Goal: Task Accomplishment & Management: Manage account settings

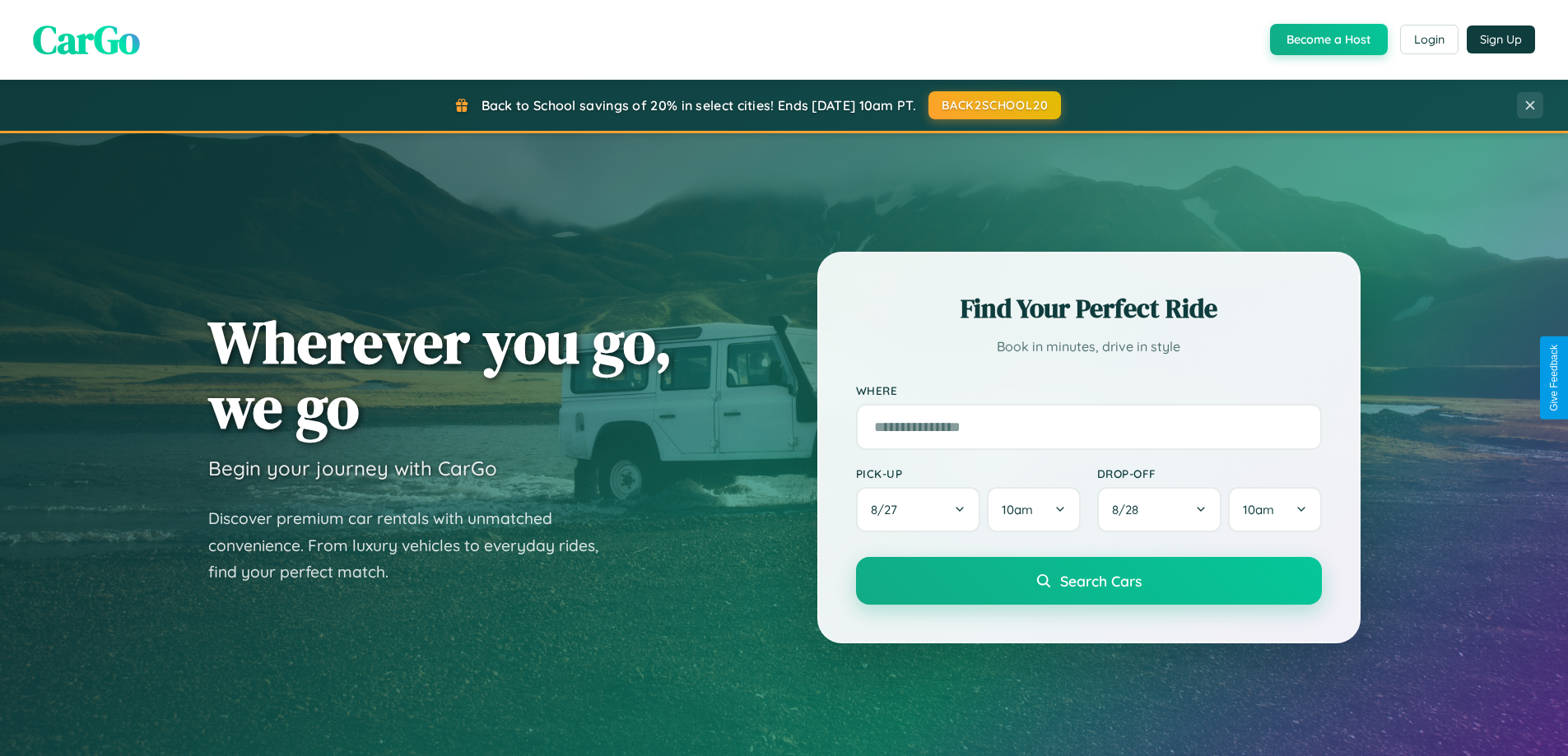
scroll to position [1132, 0]
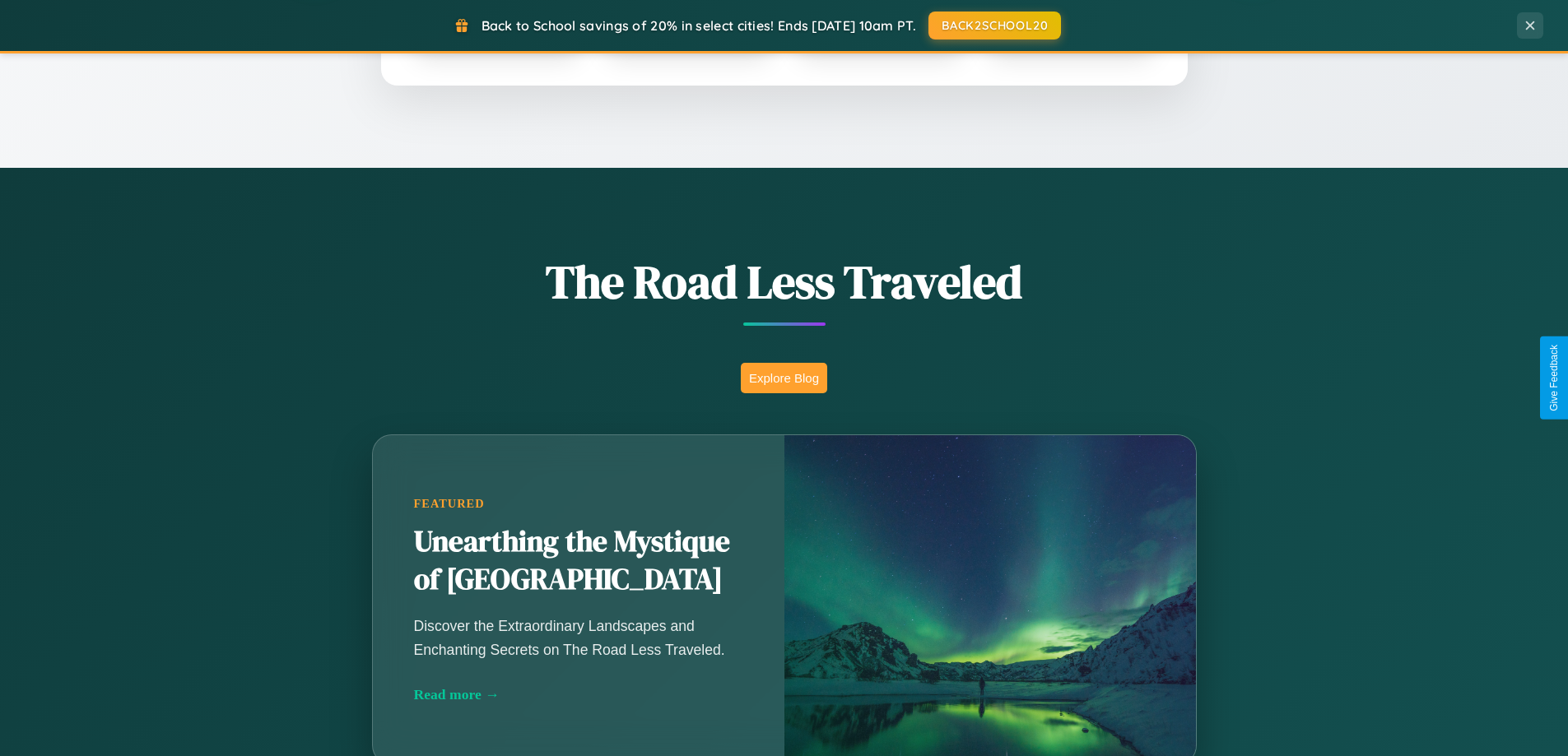
click at [784, 378] on button "Explore Blog" at bounding box center [784, 378] width 86 height 31
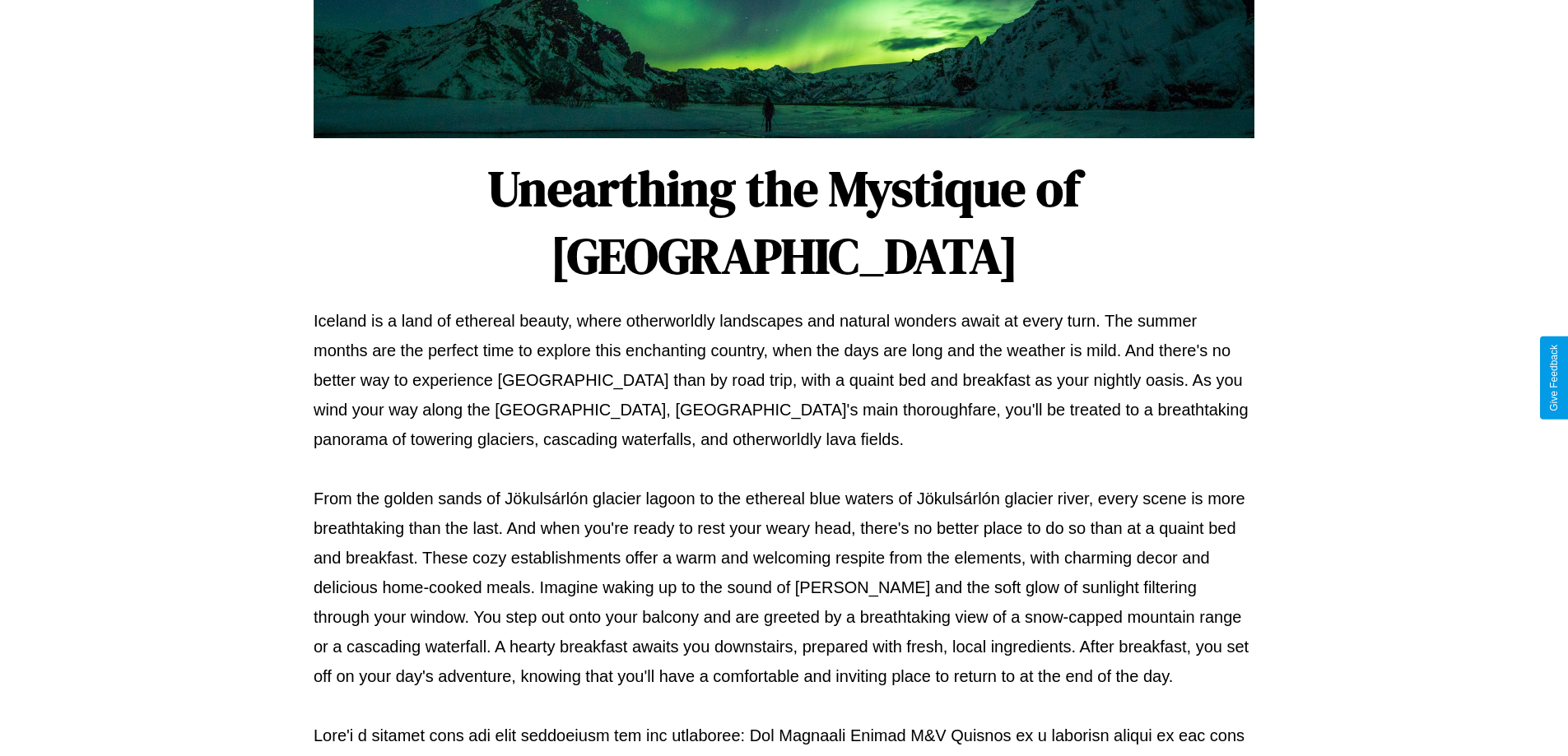
scroll to position [532, 0]
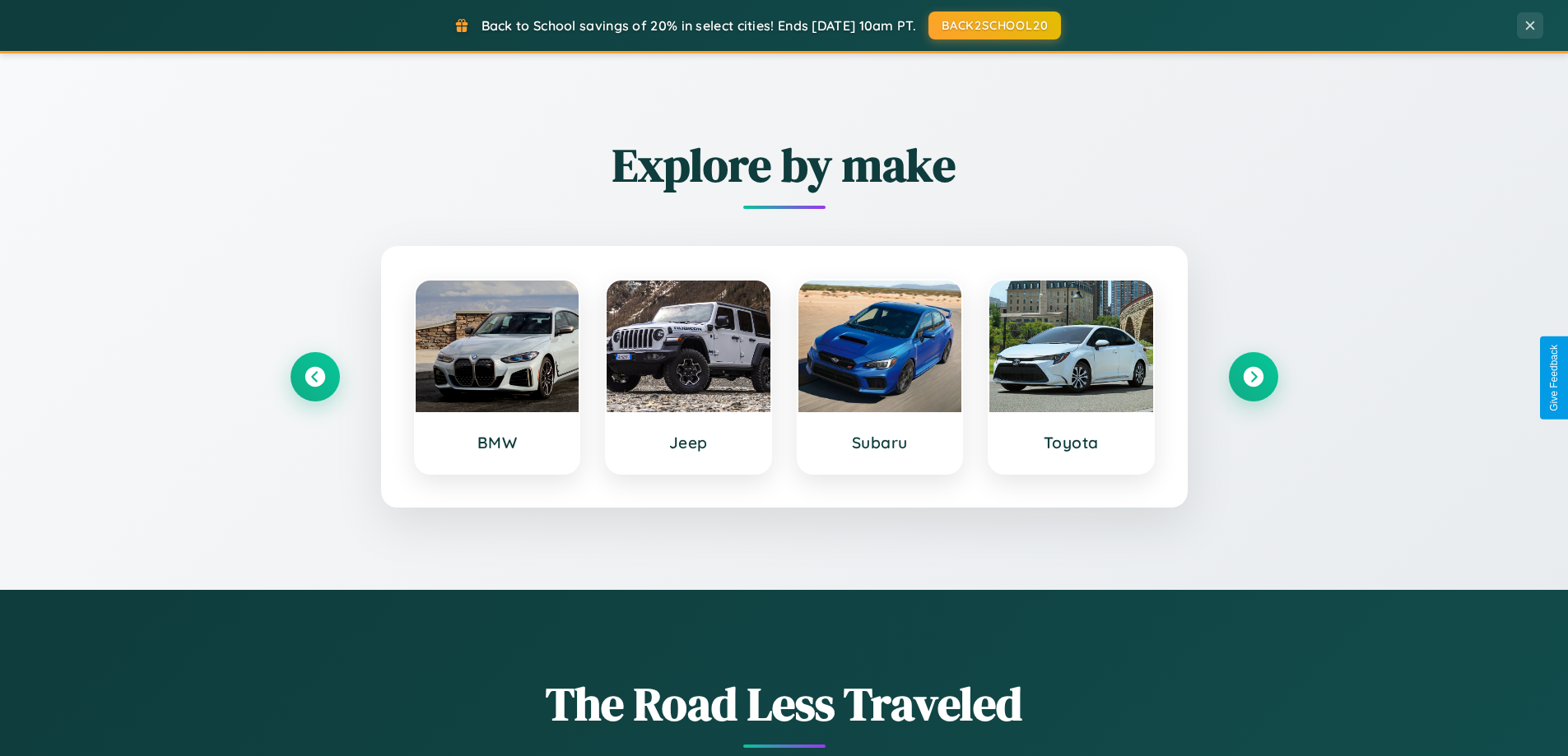
scroll to position [710, 0]
click at [314, 378] on icon at bounding box center [314, 377] width 22 height 22
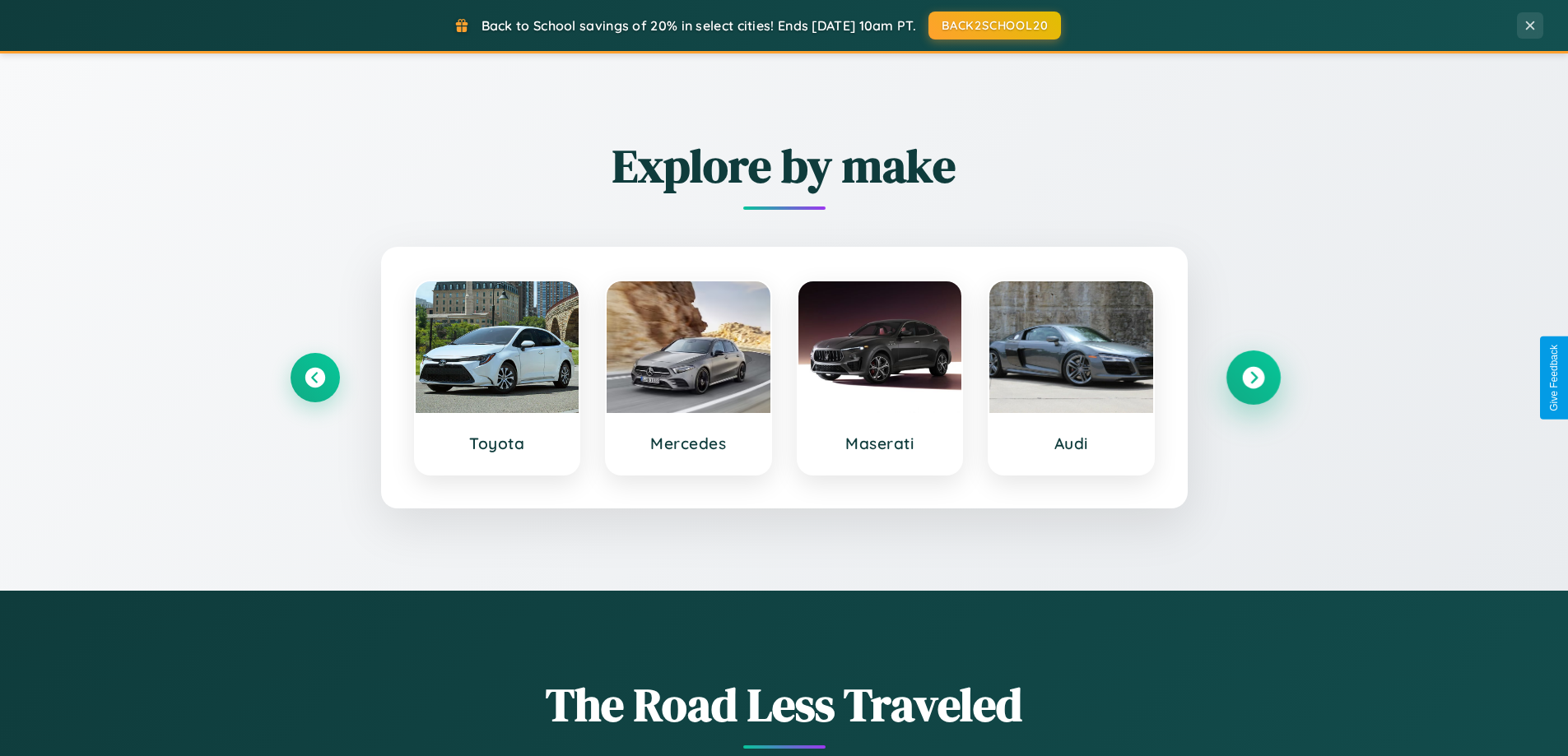
click at [1253, 378] on icon at bounding box center [1252, 377] width 22 height 22
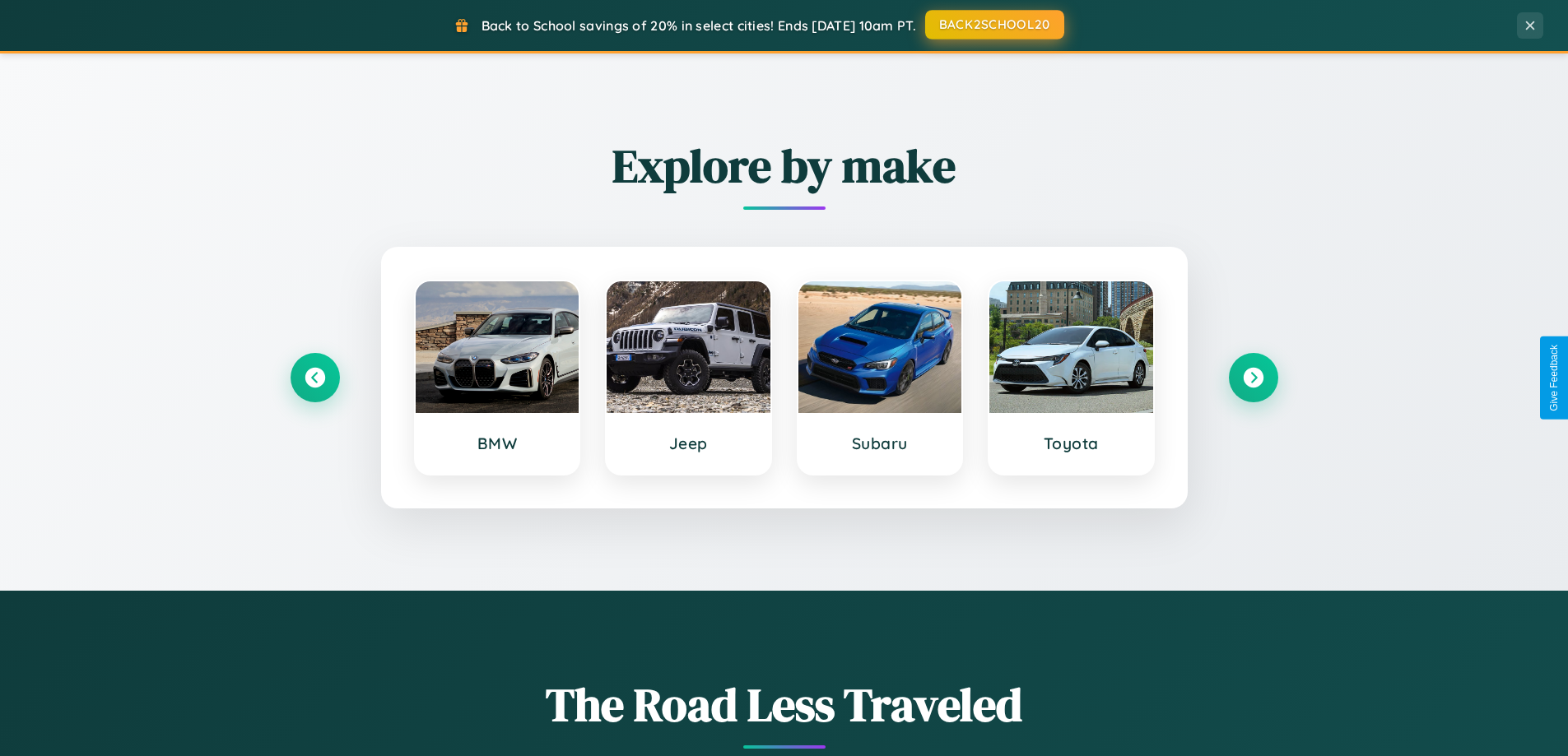
click at [993, 25] on button "BACK2SCHOOL20" at bounding box center [994, 25] width 140 height 30
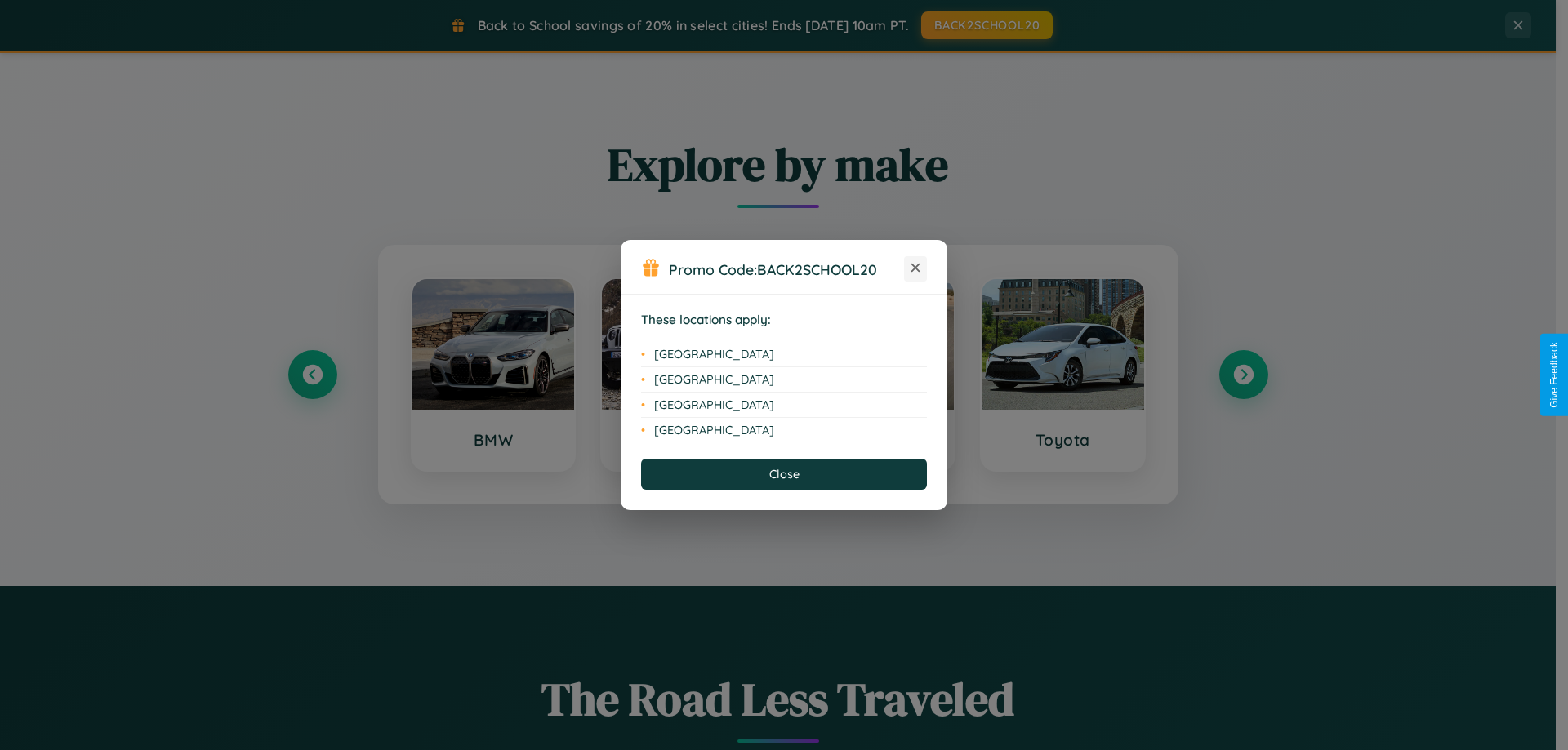
click at [915, 269] on icon at bounding box center [916, 268] width 9 height 9
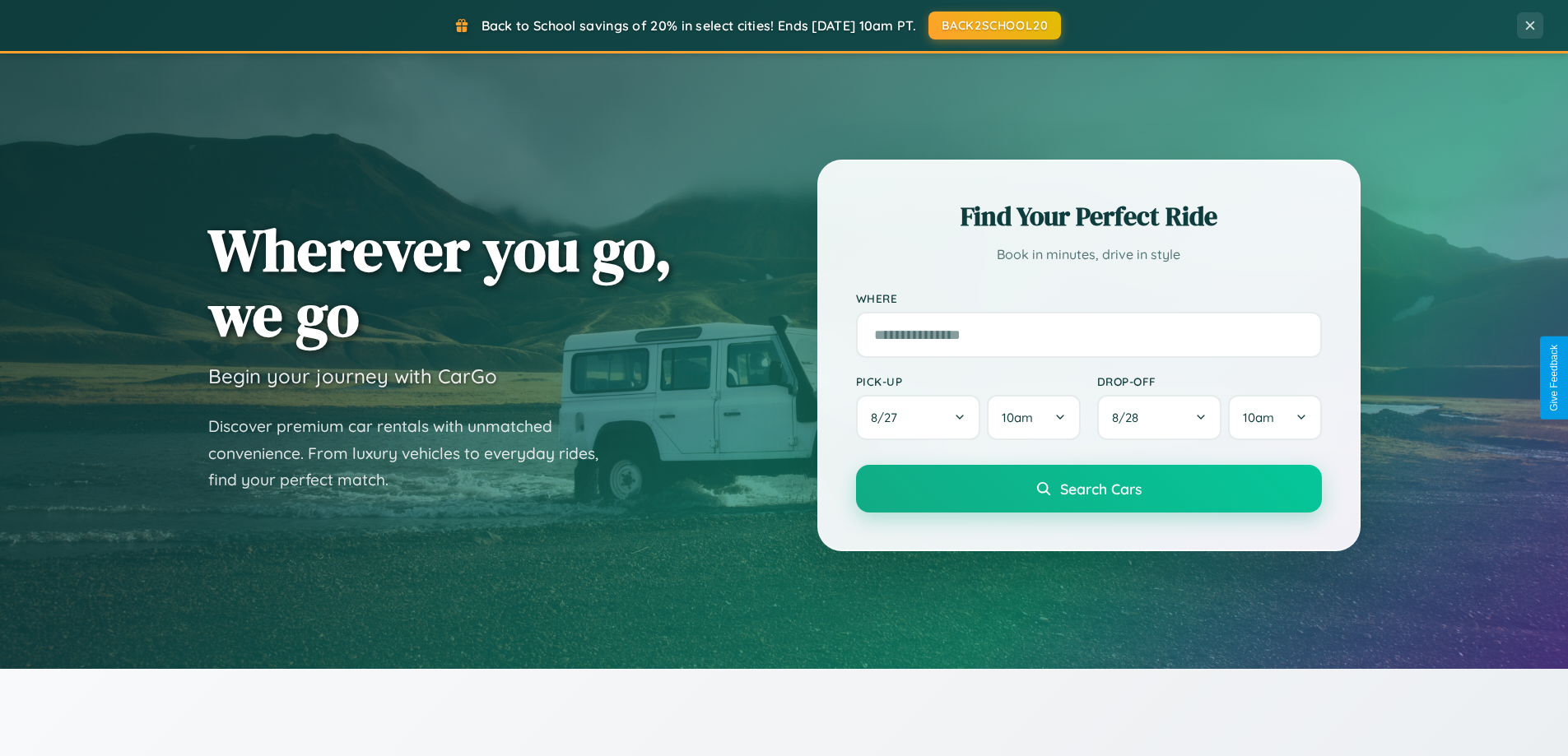
scroll to position [0, 0]
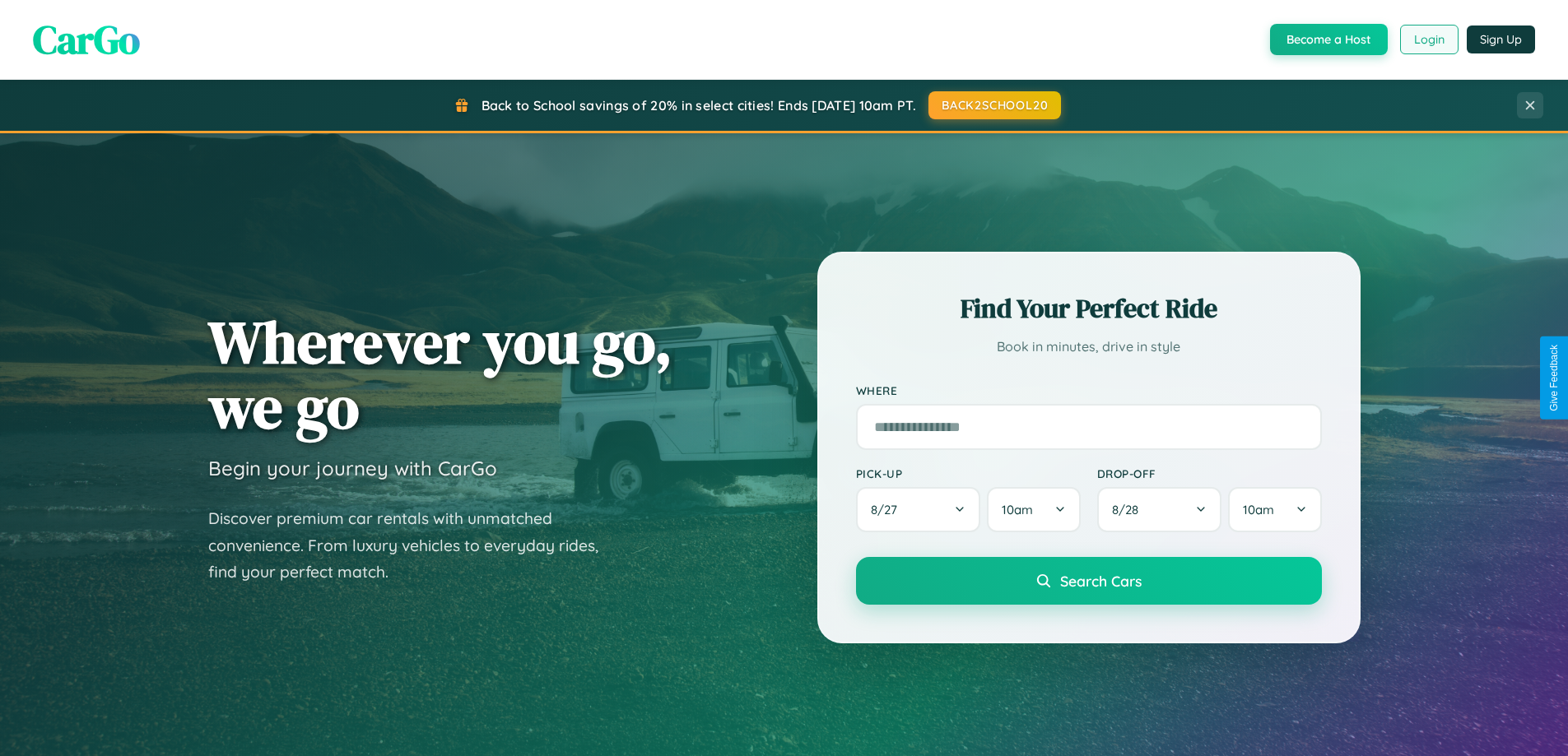
click at [1428, 39] on button "Login" at bounding box center [1429, 39] width 59 height 30
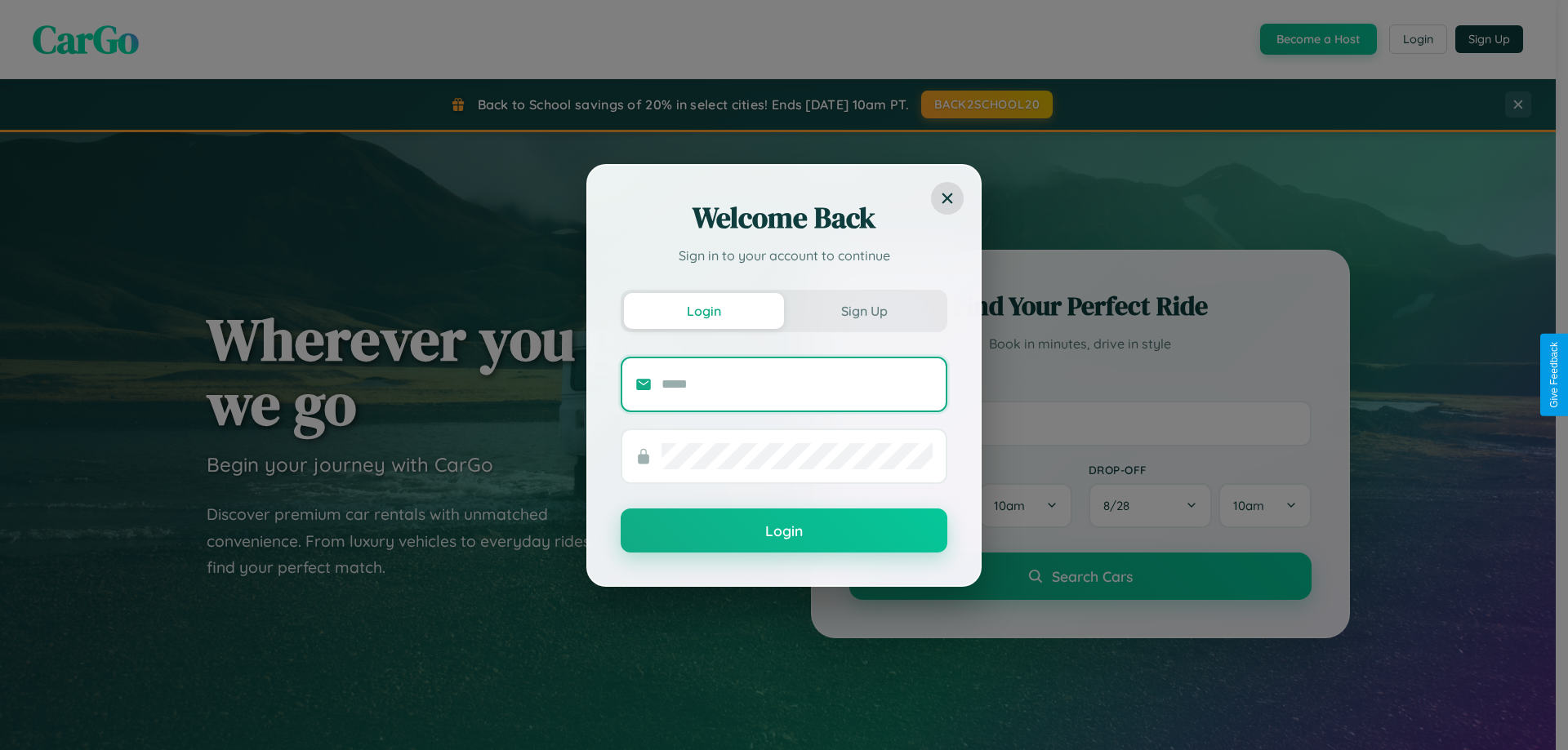
click at [797, 384] on input "text" at bounding box center [797, 385] width 271 height 26
type input "**********"
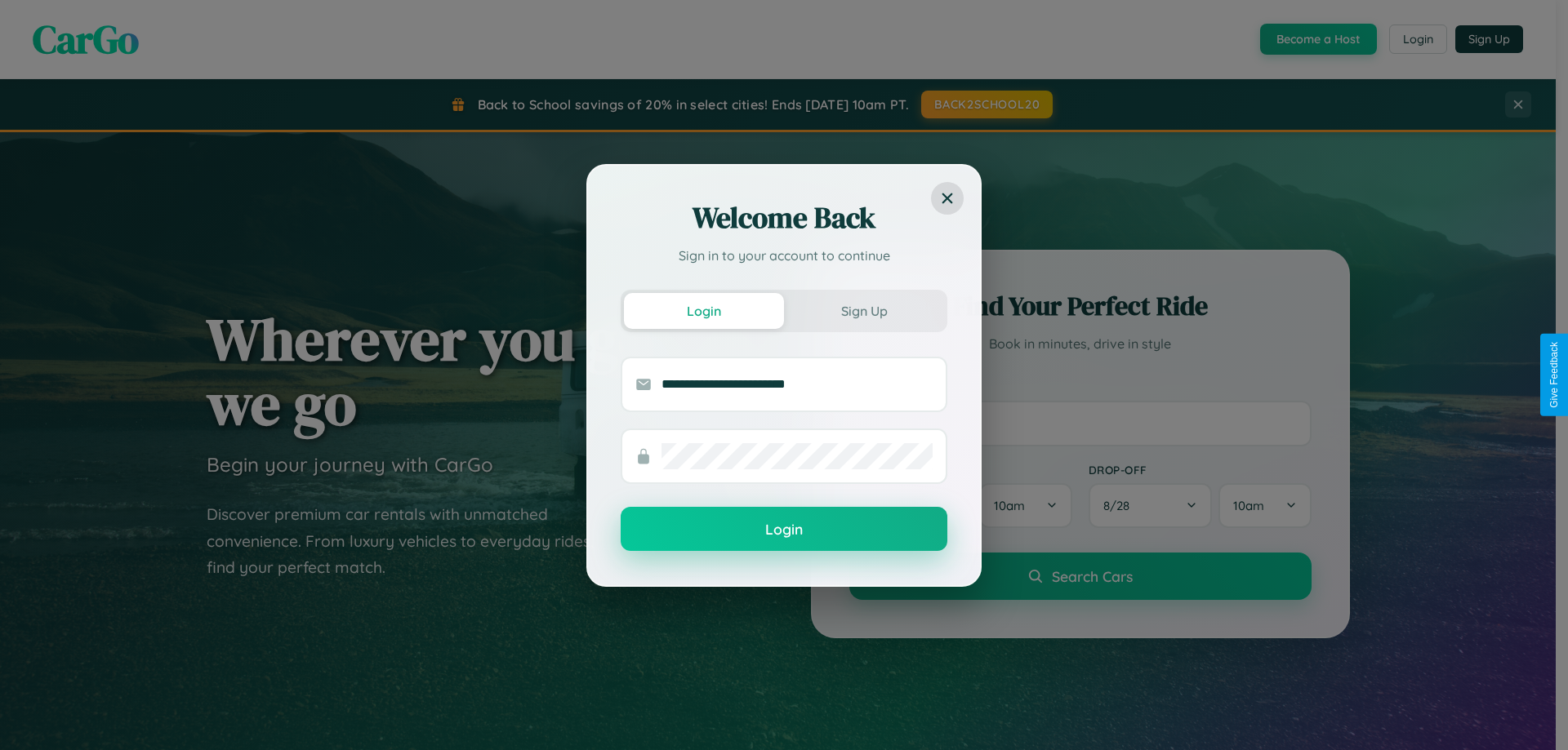
click at [784, 529] on button "Login" at bounding box center [784, 528] width 326 height 44
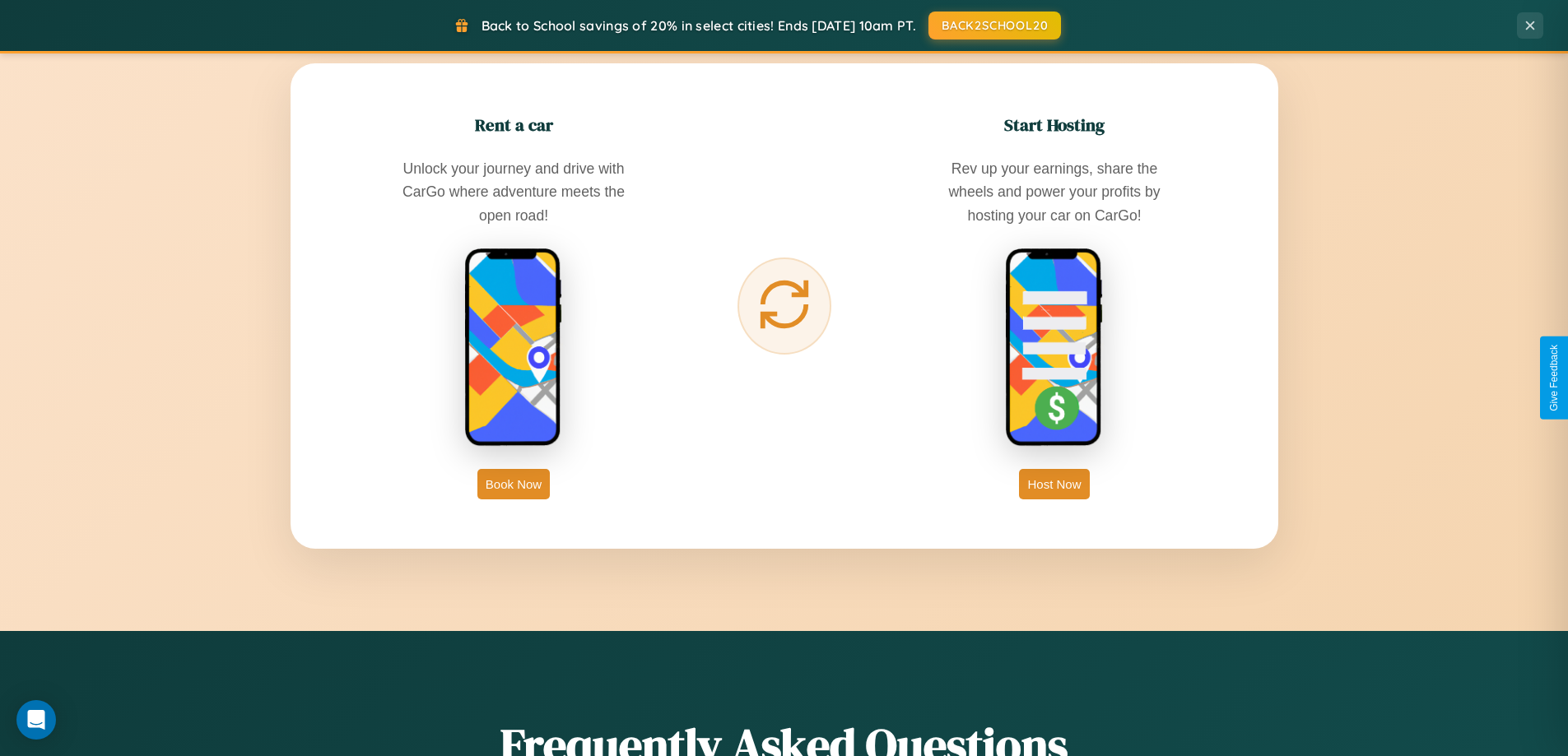
scroll to position [48, 0]
